Goal: Task Accomplishment & Management: Complete application form

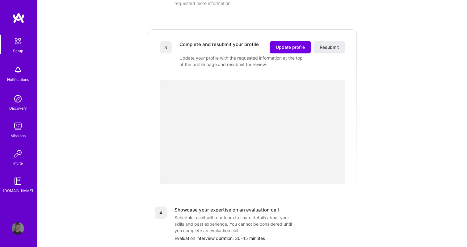
scroll to position [157, 0]
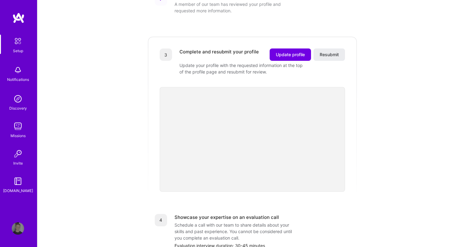
click at [134, 138] on div "Getting started as an [DOMAIN_NAME] Builder Complete the steps below to request…" at bounding box center [252, 96] width 383 height 496
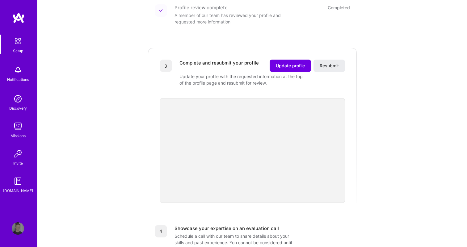
scroll to position [129, 0]
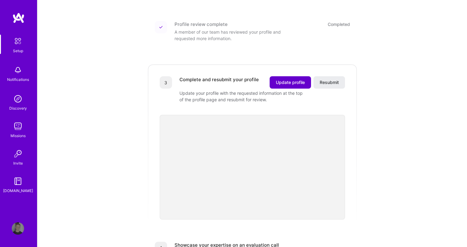
click at [286, 79] on span "Update profile" at bounding box center [290, 82] width 29 height 6
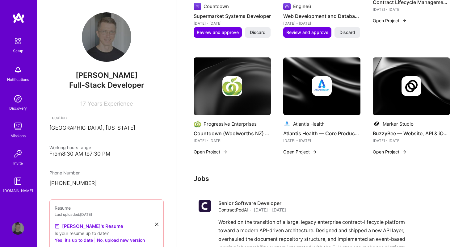
scroll to position [777, 0]
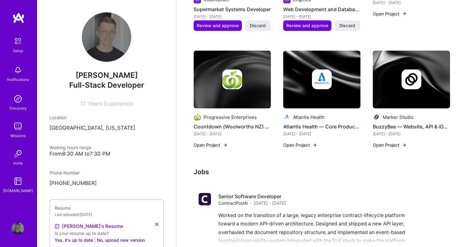
click at [209, 142] on button "Open Project" at bounding box center [211, 145] width 34 height 6
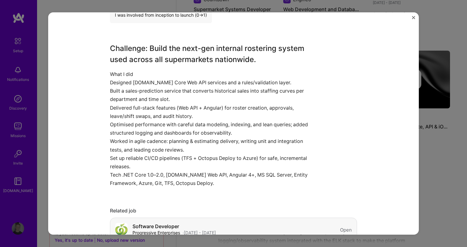
scroll to position [183, 0]
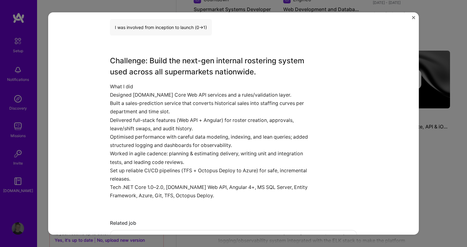
click at [415, 14] on div "Countdown (Woolworths NZ) — Supermarket Rostering Platform Progressive Enterpri…" at bounding box center [233, 123] width 371 height 223
click at [415, 15] on div "Countdown (Woolworths NZ) — Supermarket Rostering Platform Progressive Enterpri…" at bounding box center [233, 123] width 371 height 223
click at [415, 18] on img "Close" at bounding box center [413, 17] width 3 height 3
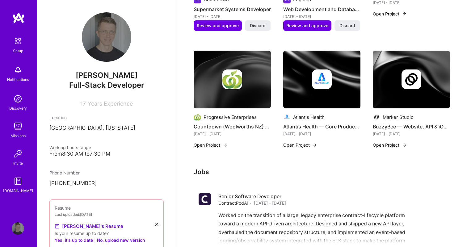
click at [308, 142] on button "Open Project" at bounding box center [301, 145] width 34 height 6
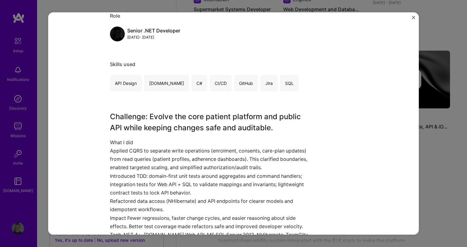
scroll to position [127, 0]
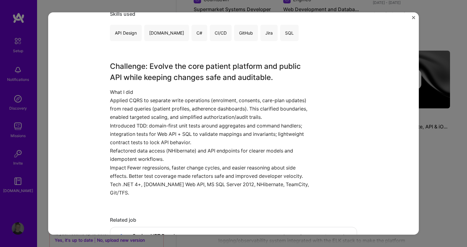
click at [413, 20] on button "Close" at bounding box center [413, 19] width 3 height 6
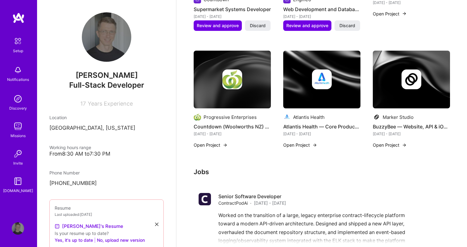
click at [383, 142] on button "Open Project" at bounding box center [390, 145] width 34 height 6
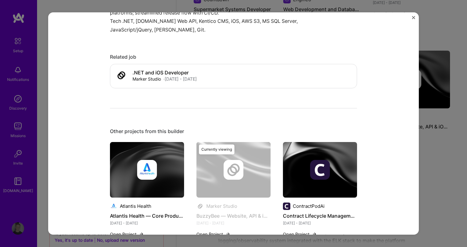
scroll to position [457, 0]
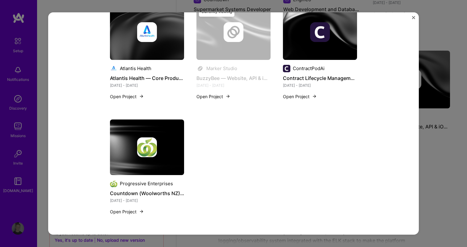
click at [415, 16] on div "BuzzyBee — Website, API & iOS App (Marker Studio) Marker Studio Media, News & J…" at bounding box center [233, 123] width 371 height 223
click at [413, 18] on img "Close" at bounding box center [413, 17] width 3 height 3
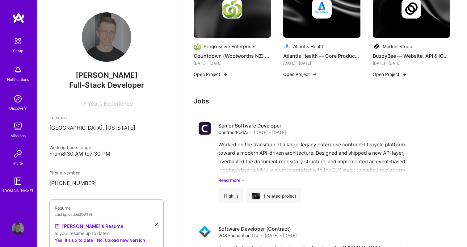
scroll to position [865, 0]
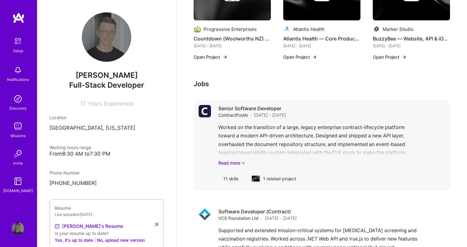
click at [231, 172] on div "11 skills" at bounding box center [231, 178] width 25 height 15
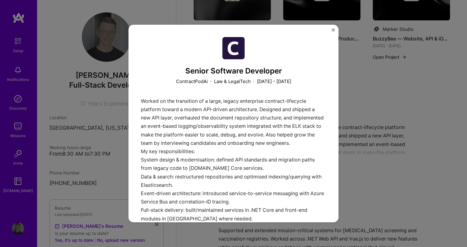
scroll to position [227, 0]
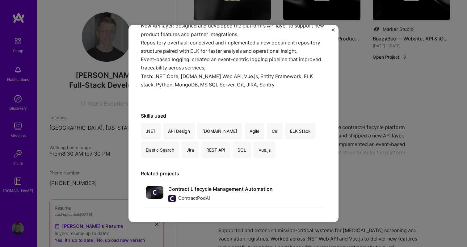
click at [342, 158] on div "Senior Software Developer ContractPodAi · Law & LegalTech · [DATE] - [DATE] Wor…" at bounding box center [233, 123] width 467 height 247
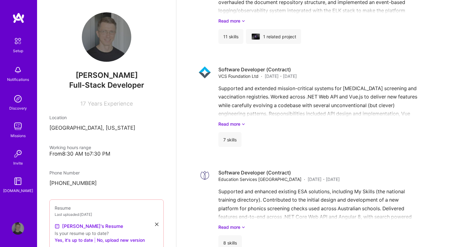
scroll to position [1021, 0]
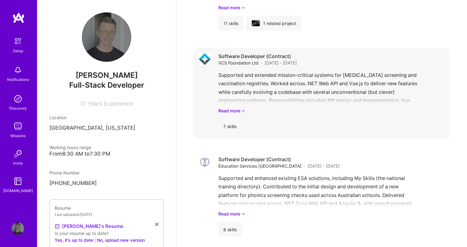
click at [223, 119] on div "7 skills" at bounding box center [230, 126] width 23 height 15
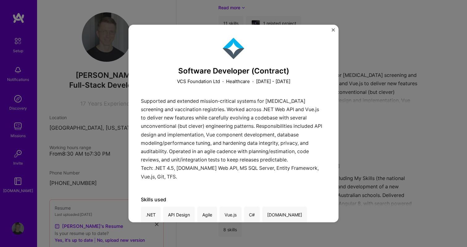
scroll to position [13, 0]
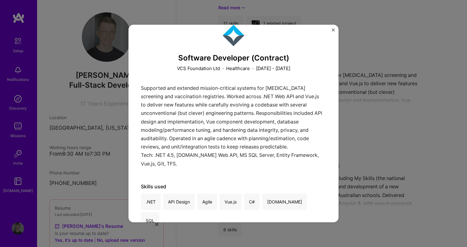
click at [331, 29] on div "Software Developer (Contract) VCS Foundation Ltd · Healthcare · [DATE] - [DATE]…" at bounding box center [234, 124] width 210 height 198
click at [334, 28] on div "Software Developer (Contract) VCS Foundation Ltd · Healthcare · [DATE] - [DATE]…" at bounding box center [234, 124] width 210 height 198
click at [334, 28] on img "Close" at bounding box center [333, 29] width 3 height 3
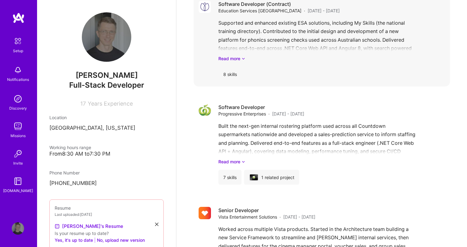
scroll to position [1182, 0]
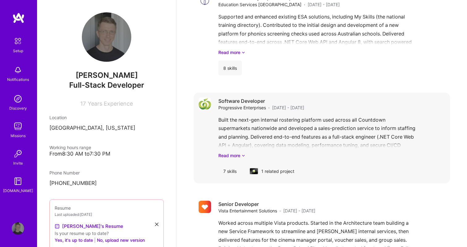
click at [232, 168] on div "7 skills" at bounding box center [230, 171] width 23 height 15
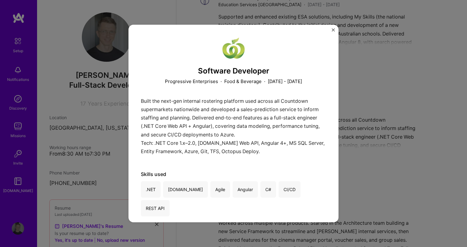
click at [334, 30] on img "Close" at bounding box center [333, 29] width 3 height 3
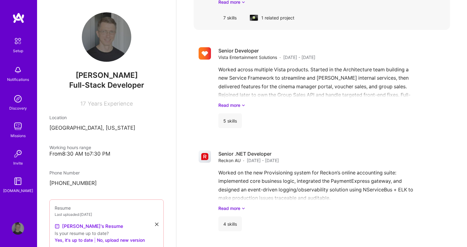
scroll to position [1337, 0]
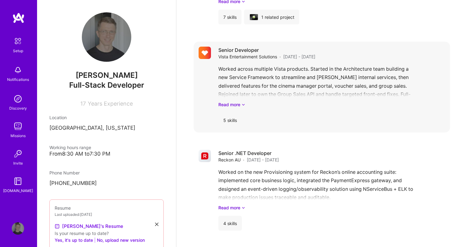
click at [231, 115] on div "5 skills" at bounding box center [230, 120] width 23 height 15
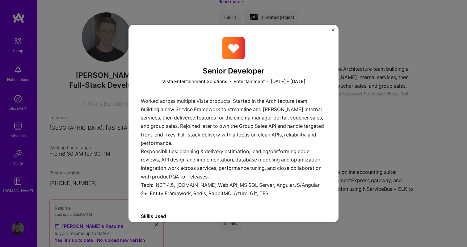
scroll to position [30, 0]
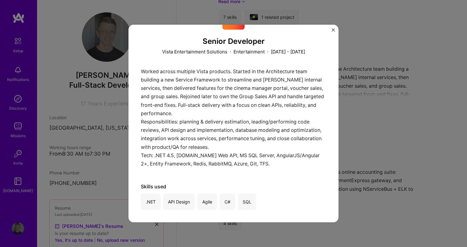
click at [334, 30] on img "Close" at bounding box center [333, 29] width 3 height 3
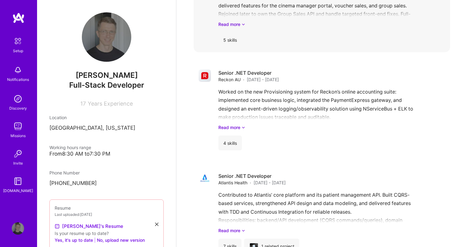
scroll to position [1452, 0]
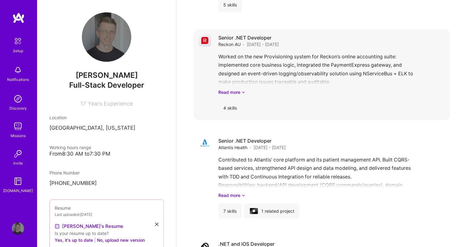
click at [232, 104] on div "4 skills" at bounding box center [230, 107] width 23 height 15
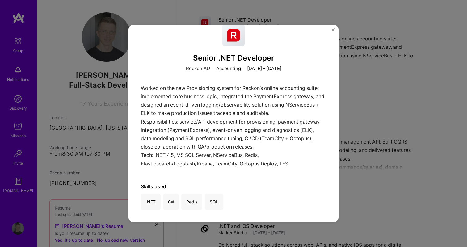
scroll to position [1475, 0]
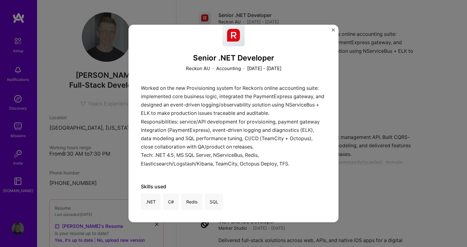
click at [335, 30] on img "Close" at bounding box center [333, 29] width 3 height 3
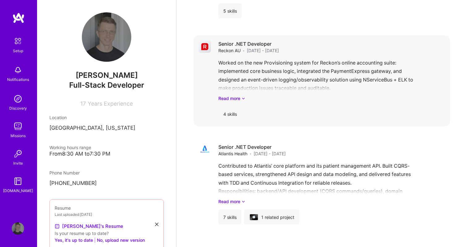
scroll to position [1432, 0]
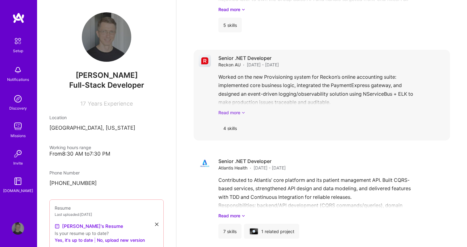
click at [238, 109] on link "Read more" at bounding box center [332, 112] width 227 height 6
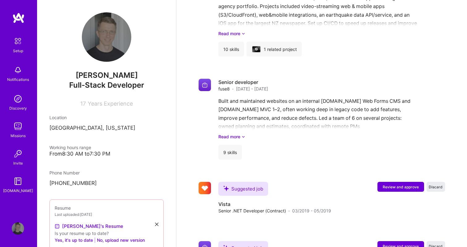
scroll to position [1770, 0]
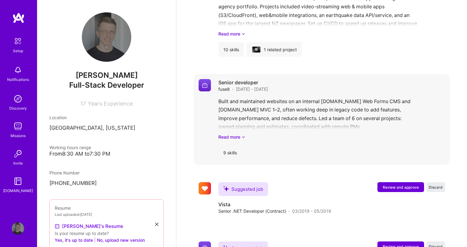
click at [236, 147] on div "9 skills" at bounding box center [230, 152] width 23 height 15
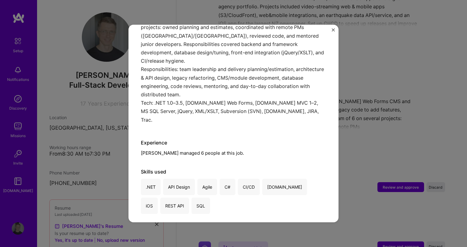
scroll to position [103, 0]
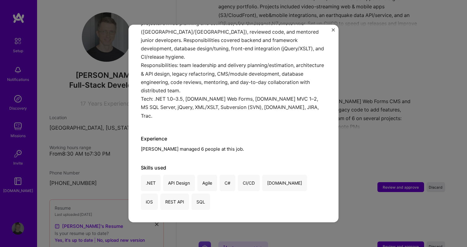
click at [334, 28] on img "Close" at bounding box center [333, 29] width 3 height 3
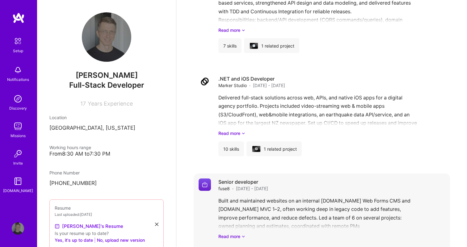
scroll to position [1610, 0]
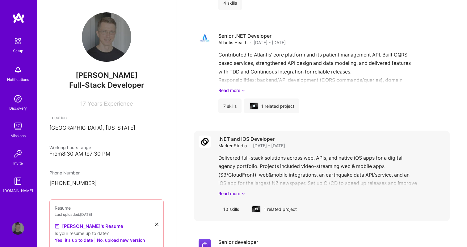
click at [230, 205] on div "10 skills" at bounding box center [232, 209] width 26 height 15
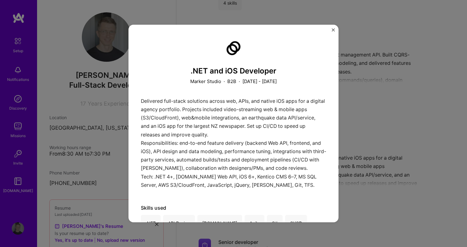
scroll to position [92, 0]
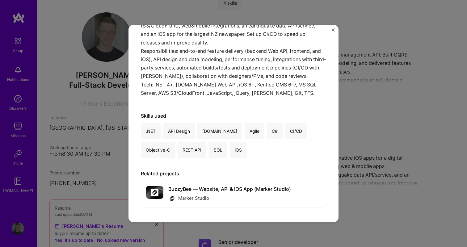
click at [335, 30] on img "Close" at bounding box center [333, 29] width 3 height 3
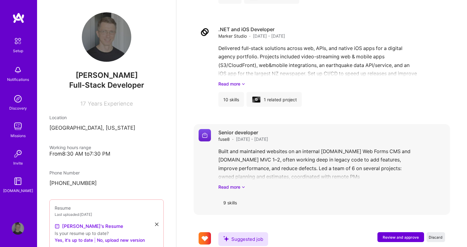
scroll to position [1731, 0]
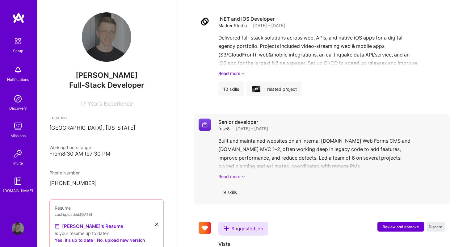
click at [236, 173] on link "Read more" at bounding box center [332, 176] width 227 height 6
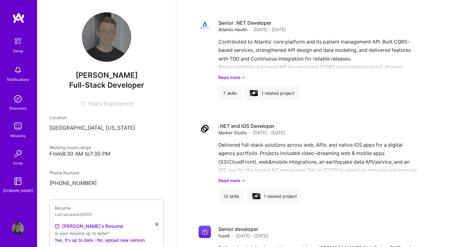
scroll to position [1592, 0]
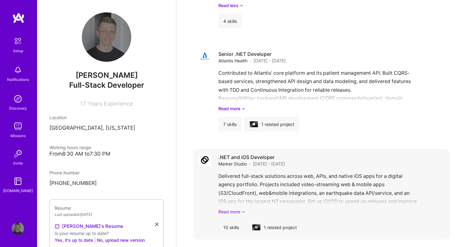
click at [236, 209] on link "Read more" at bounding box center [332, 212] width 227 height 6
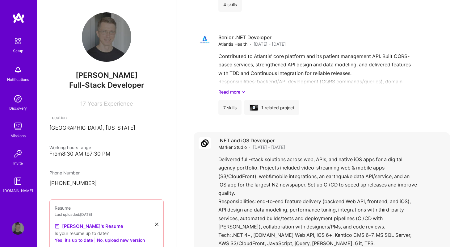
scroll to position [1559, 0]
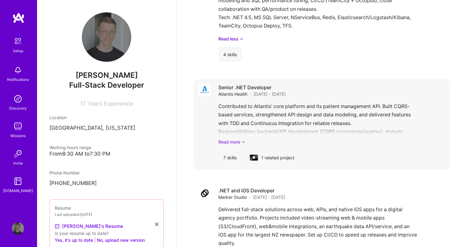
click at [226, 139] on link "Read more" at bounding box center [332, 142] width 227 height 6
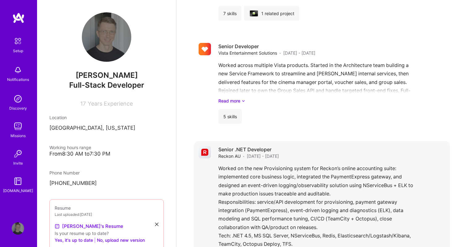
scroll to position [1316, 0]
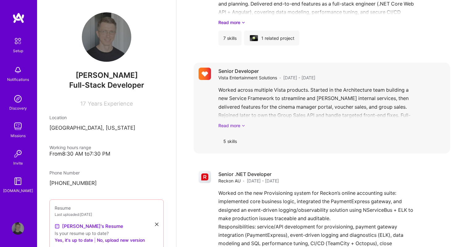
click at [229, 122] on link "Read more" at bounding box center [332, 125] width 227 height 6
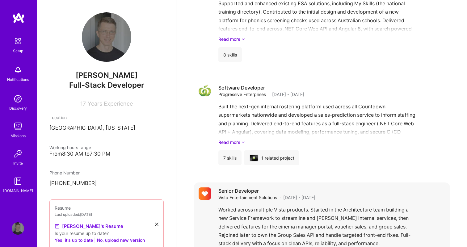
scroll to position [1189, 0]
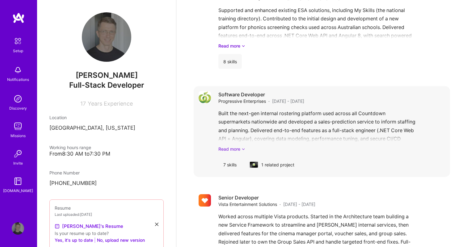
click at [227, 146] on link "Read more" at bounding box center [332, 149] width 227 height 6
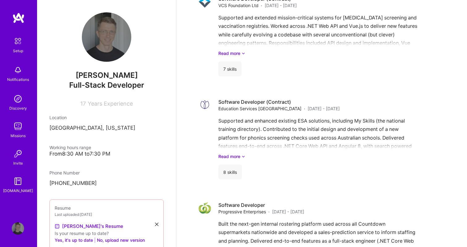
scroll to position [1062, 0]
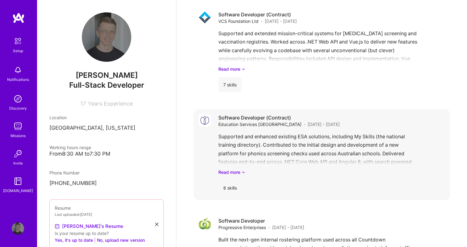
click at [224, 163] on div "Supported and enhanced existing ESA solutions, including My Skills (the nationa…" at bounding box center [332, 154] width 227 height 43
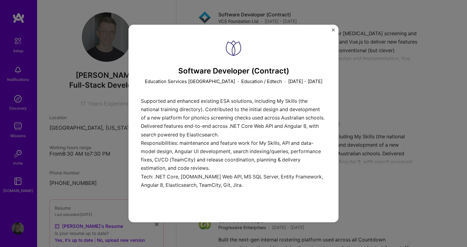
click at [353, 170] on div "Software Developer (Contract) Education Services [GEOGRAPHIC_DATA] · Education …" at bounding box center [233, 123] width 467 height 247
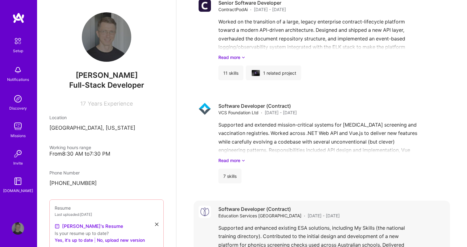
scroll to position [960, 0]
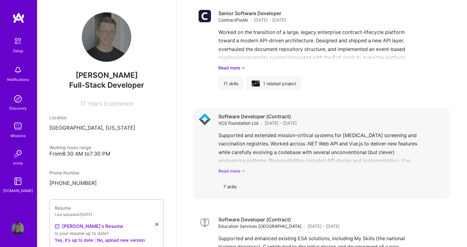
click at [235, 168] on link "Read more" at bounding box center [332, 171] width 227 height 6
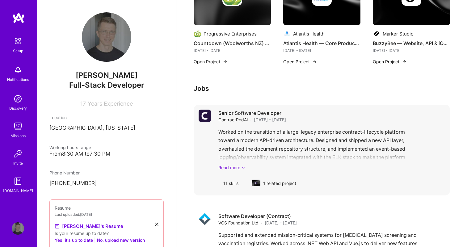
click at [233, 164] on link "Read more" at bounding box center [332, 167] width 227 height 6
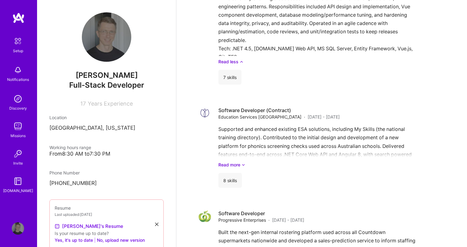
scroll to position [1353, 0]
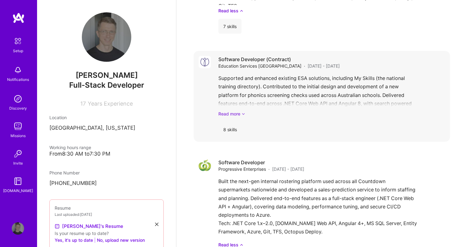
click at [230, 111] on link "Read more" at bounding box center [332, 114] width 227 height 6
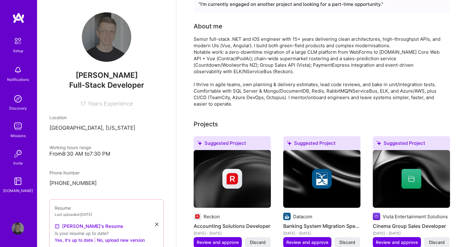
scroll to position [0, 0]
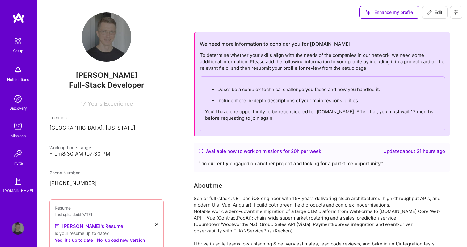
click at [17, 23] on img at bounding box center [18, 17] width 12 height 11
click at [20, 44] on img at bounding box center [17, 41] width 13 height 13
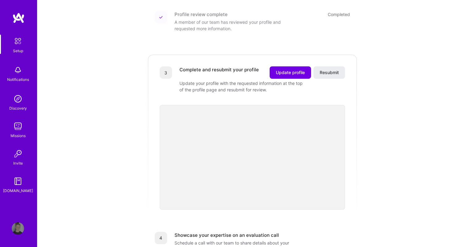
scroll to position [126, 0]
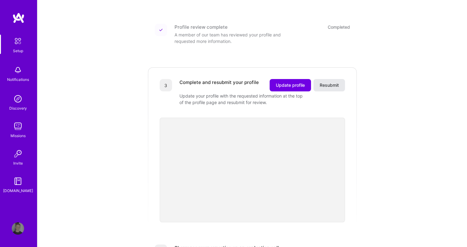
click at [344, 79] on button "Resubmit" at bounding box center [330, 85] width 32 height 12
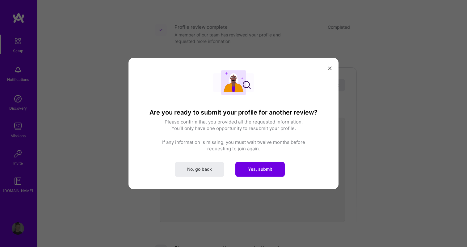
click at [329, 68] on icon "modal" at bounding box center [330, 68] width 4 height 4
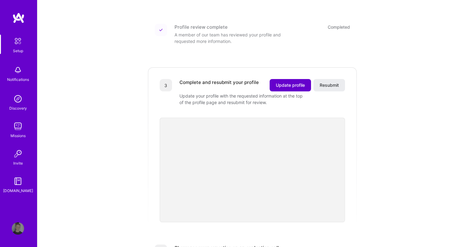
click at [281, 82] on span "Update profile" at bounding box center [290, 85] width 29 height 6
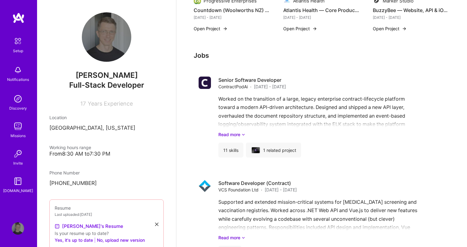
scroll to position [899, 0]
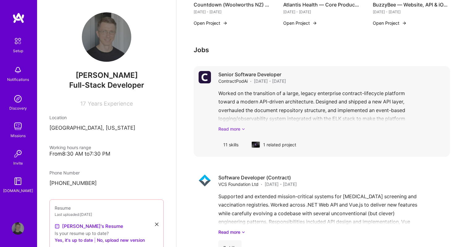
click at [229, 126] on link "Read more" at bounding box center [332, 129] width 227 height 6
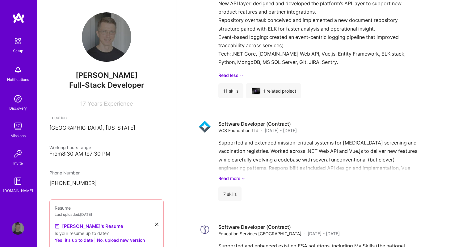
scroll to position [1141, 0]
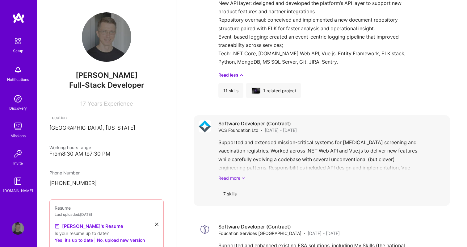
click at [225, 175] on link "Read more" at bounding box center [332, 178] width 227 height 6
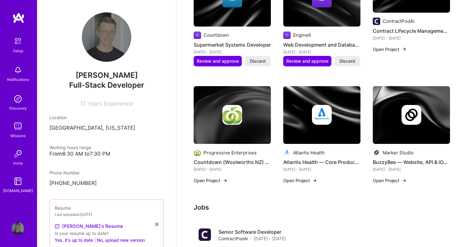
scroll to position [739, 0]
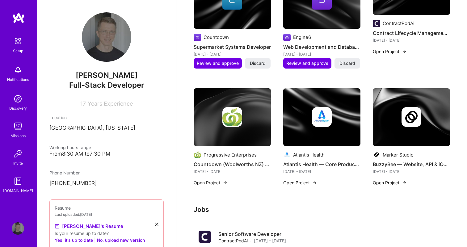
click at [304, 180] on button "Open Project" at bounding box center [301, 183] width 34 height 6
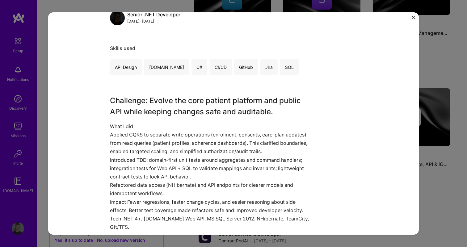
scroll to position [152, 0]
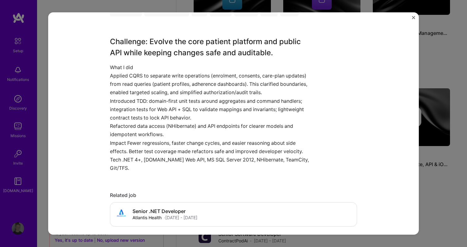
click at [415, 17] on img "Close" at bounding box center [413, 17] width 3 height 3
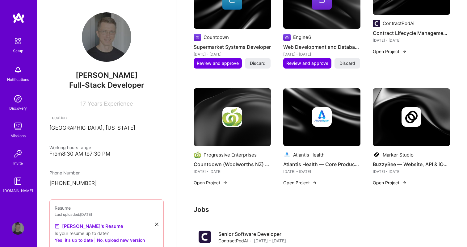
click at [382, 180] on button "Open Project" at bounding box center [390, 183] width 34 height 6
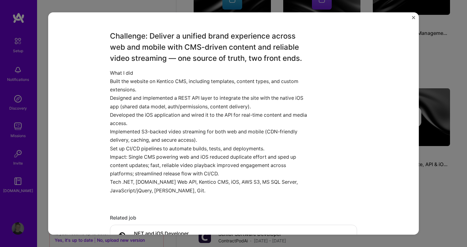
scroll to position [159, 0]
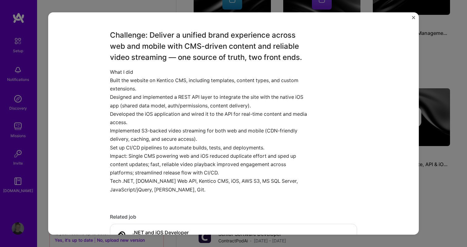
click at [414, 18] on img "Close" at bounding box center [413, 17] width 3 height 3
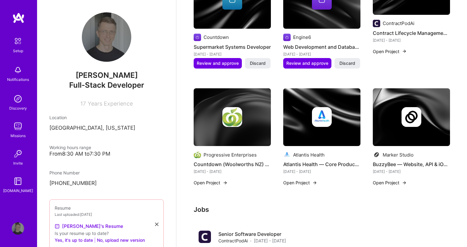
click at [215, 180] on button "Open Project" at bounding box center [211, 183] width 34 height 6
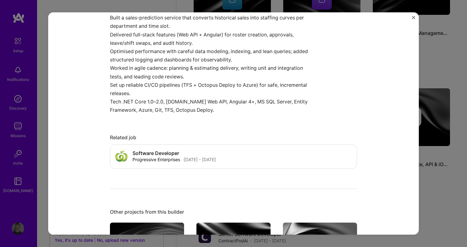
scroll to position [276, 0]
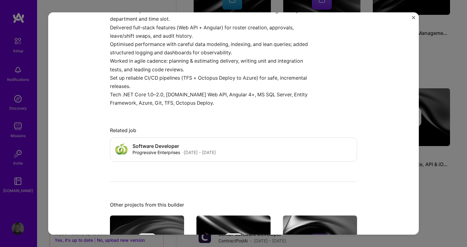
click at [414, 18] on img "Close" at bounding box center [413, 17] width 3 height 3
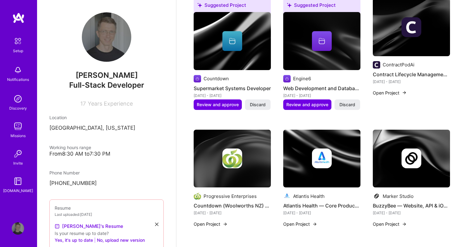
scroll to position [682, 0]
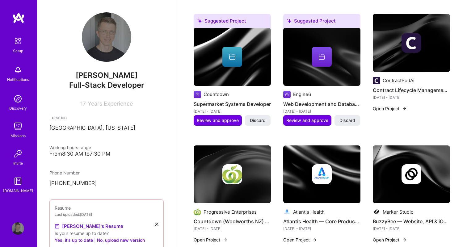
click at [386, 105] on button "Open Project" at bounding box center [390, 108] width 34 height 6
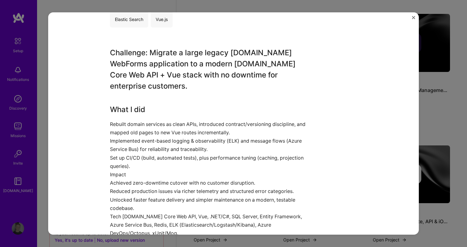
scroll to position [192, 0]
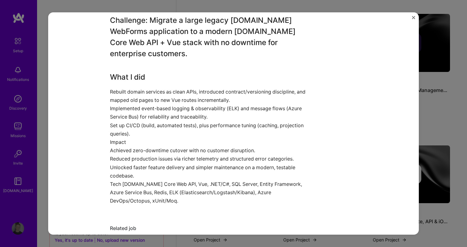
click at [414, 16] on img "Close" at bounding box center [413, 17] width 3 height 3
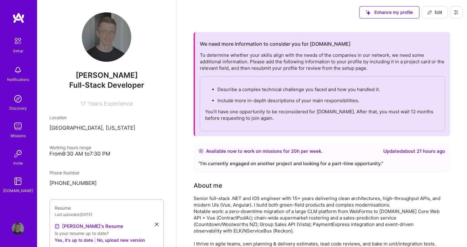
click at [16, 35] on img at bounding box center [17, 41] width 13 height 13
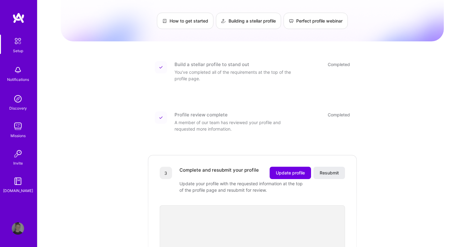
scroll to position [53, 0]
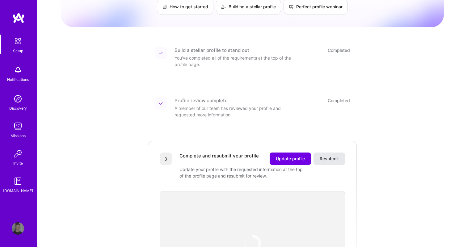
click at [333, 156] on span "Resubmit" at bounding box center [329, 159] width 19 height 6
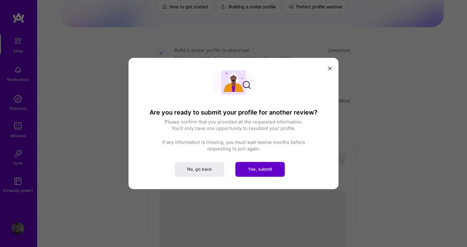
click at [264, 168] on span "Yes, submit" at bounding box center [260, 169] width 24 height 6
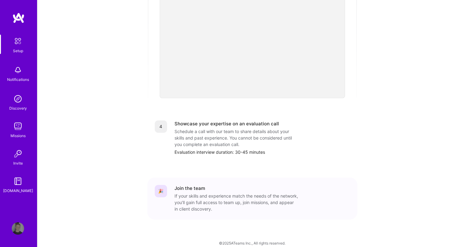
scroll to position [0, 0]
